Goal: Information Seeking & Learning: Learn about a topic

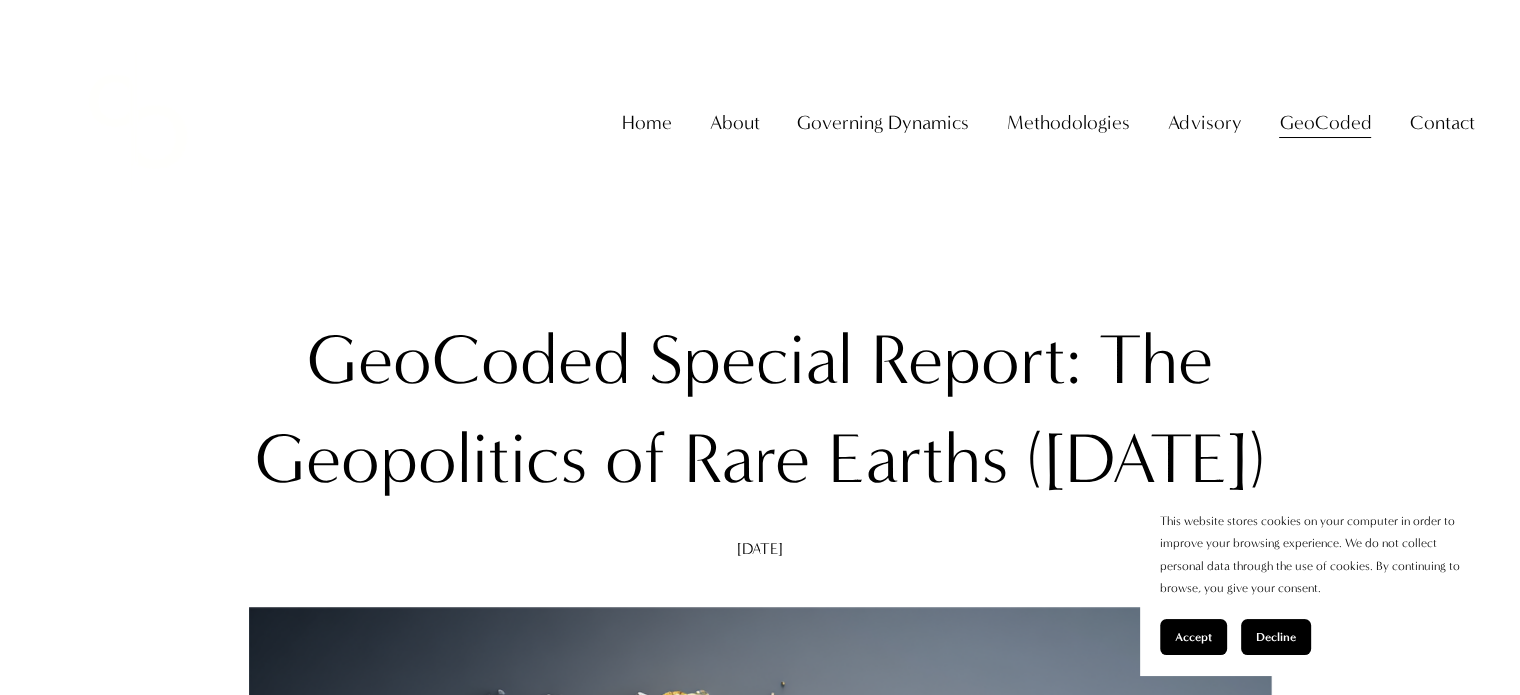
click at [545, 99] on div "Home About About The Firm [PERSON_NAME] Governing Dynamics" at bounding box center [760, 122] width 1429 height 184
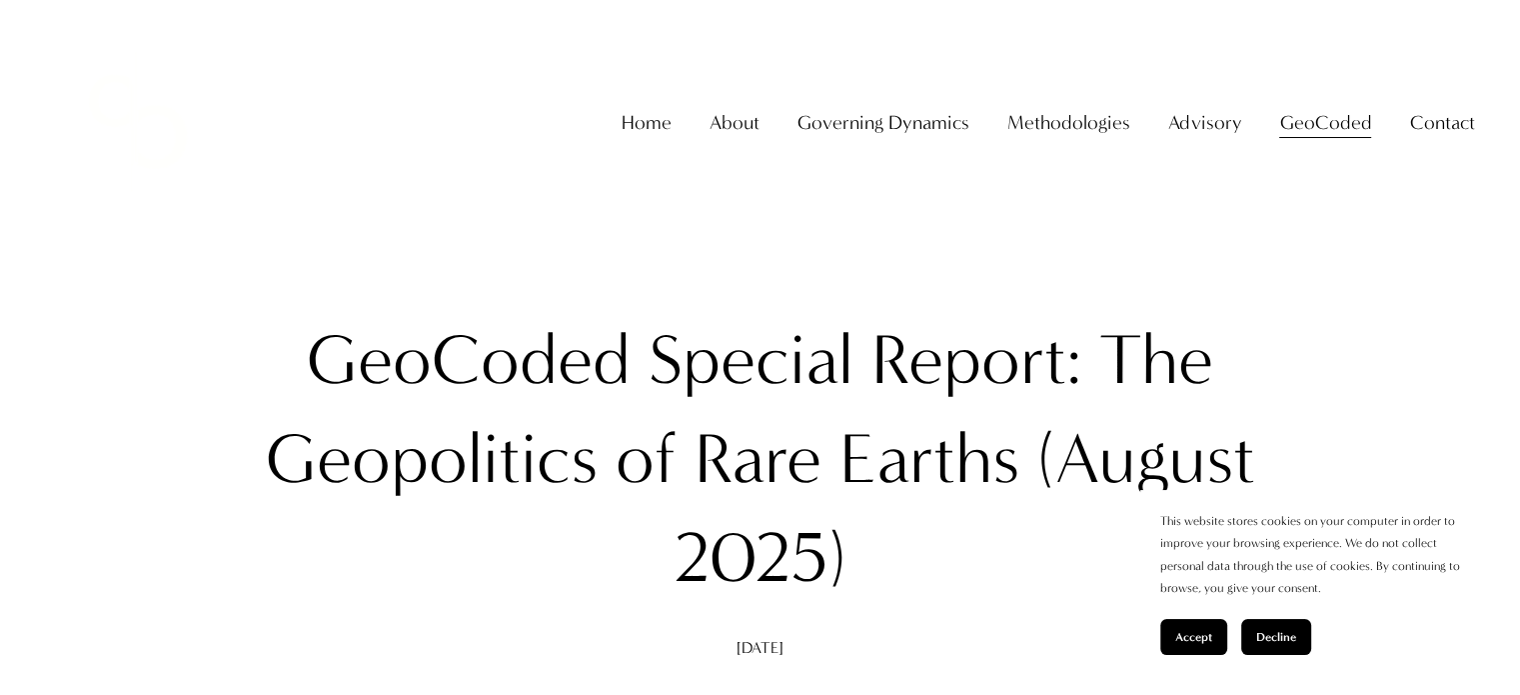
click at [817, 103] on div "Home About About The Firm [PERSON_NAME] Governing Dynamics" at bounding box center [760, 122] width 1429 height 184
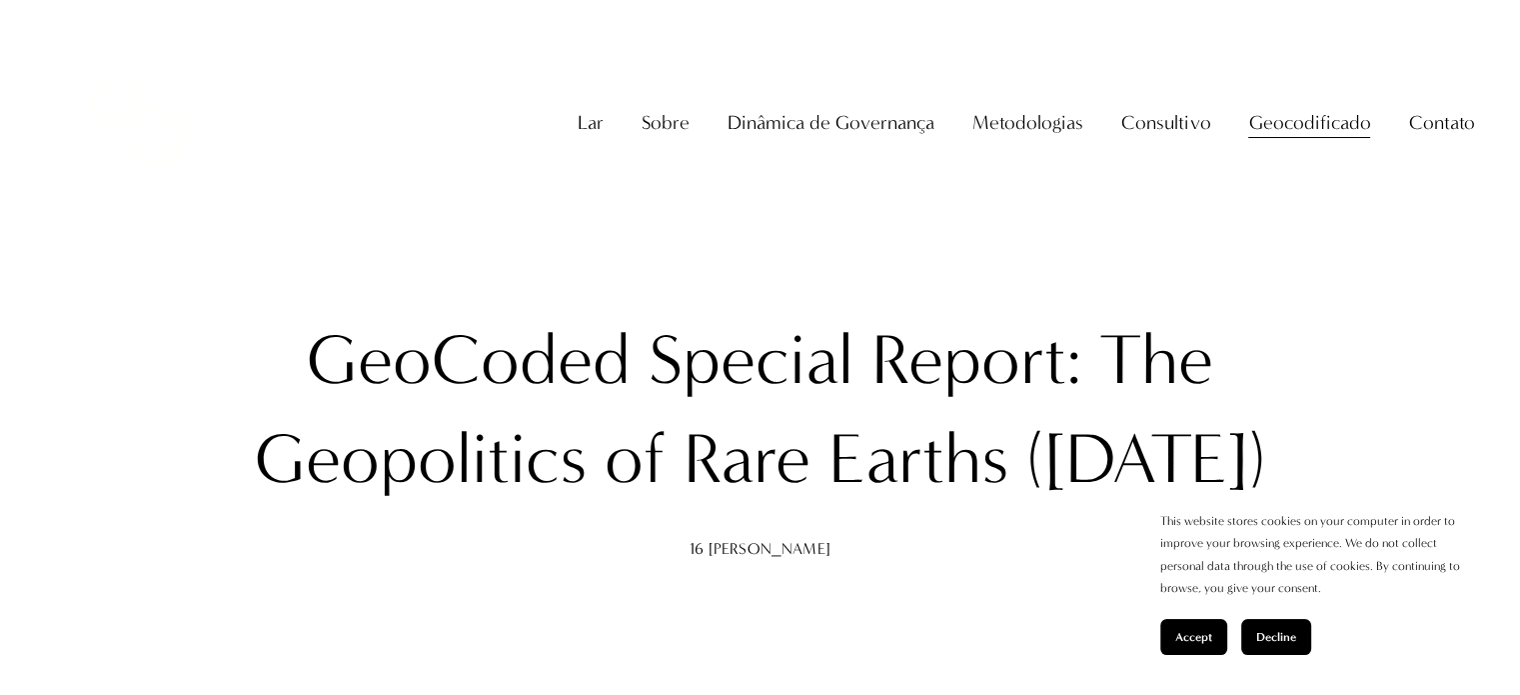
click at [697, 77] on div "Lar Sobre Sobre a empresa Professor Christopher Sanchez" at bounding box center [760, 122] width 1429 height 184
